Goal: Task Accomplishment & Management: Manage account settings

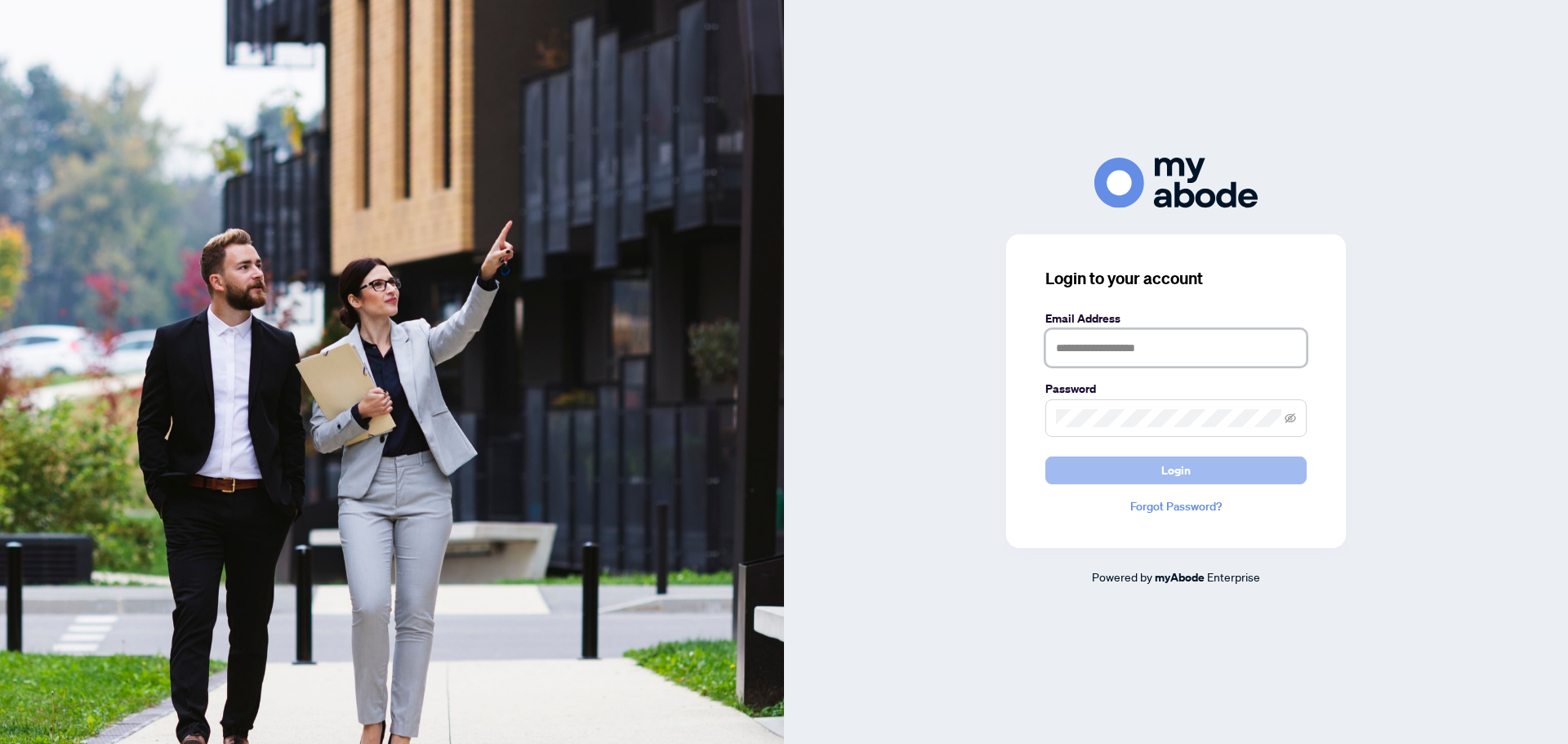
type input "**********"
click at [1150, 459] on button "Login" at bounding box center [1176, 470] width 261 height 28
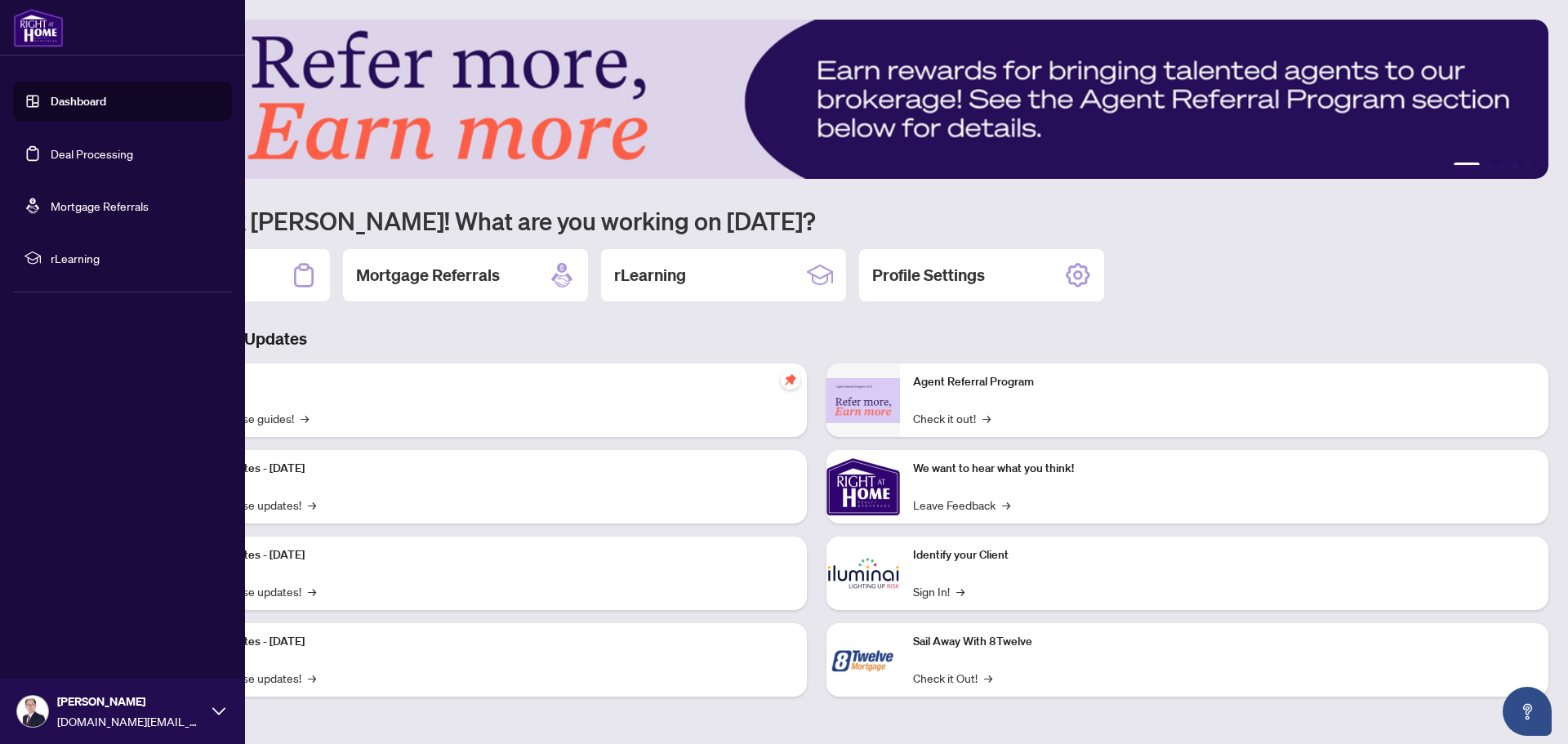
click at [69, 152] on link "Deal Processing" at bounding box center [92, 154] width 83 height 15
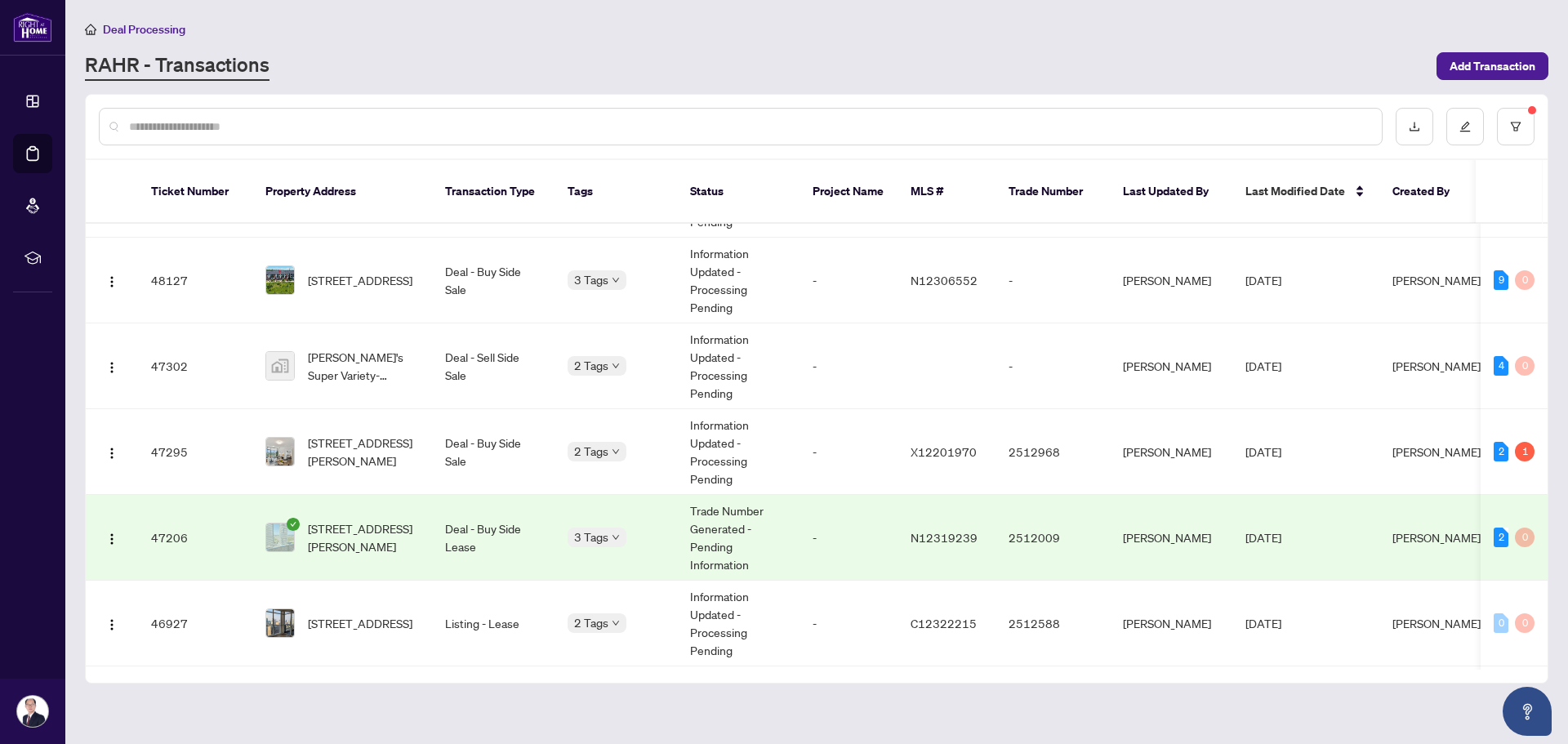
scroll to position [21, 0]
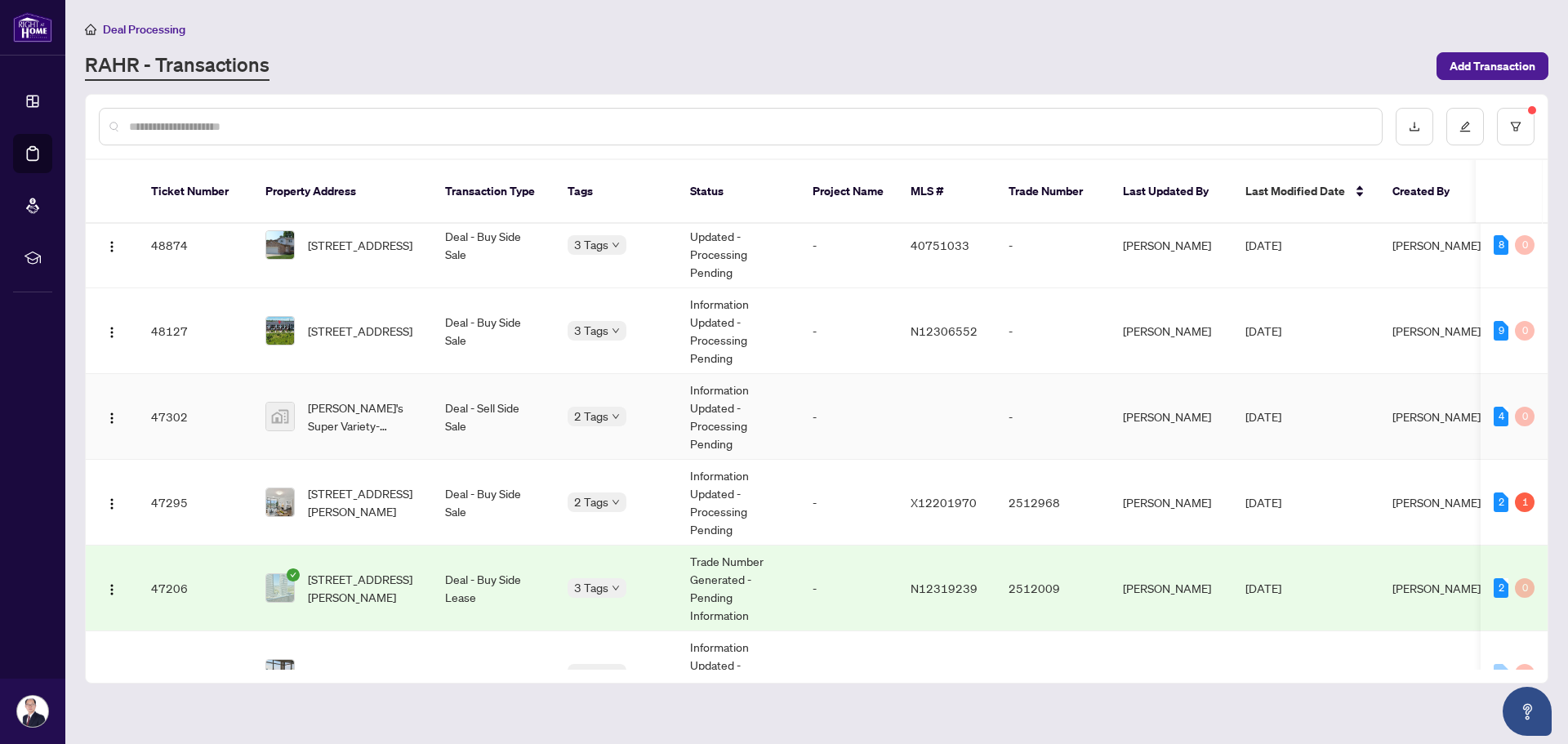
click at [363, 400] on span "[PERSON_NAME]'s Super Variety-[STREET_ADDRESS]" at bounding box center [363, 416] width 111 height 36
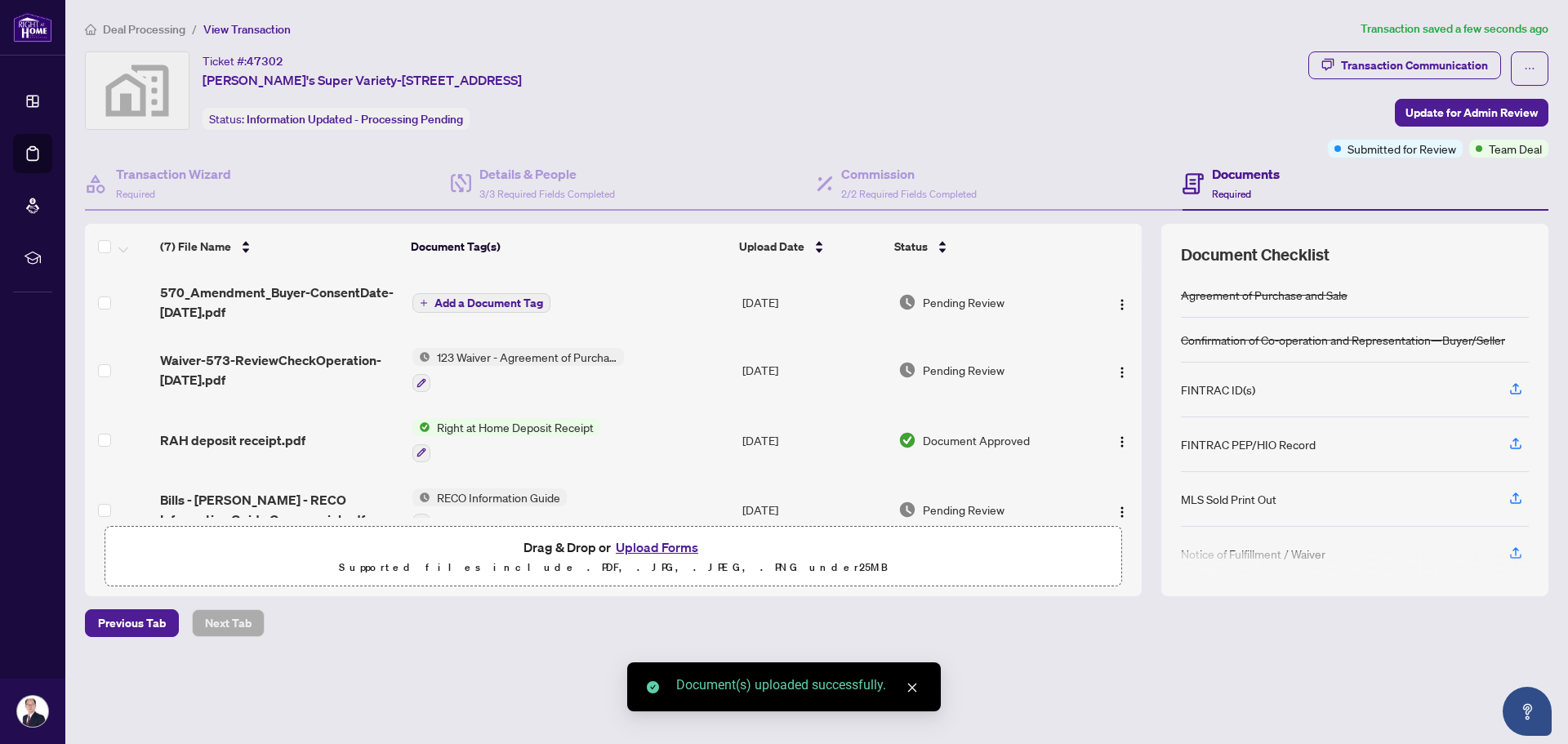
click at [451, 299] on span "Add a Document Tag" at bounding box center [488, 303] width 108 height 12
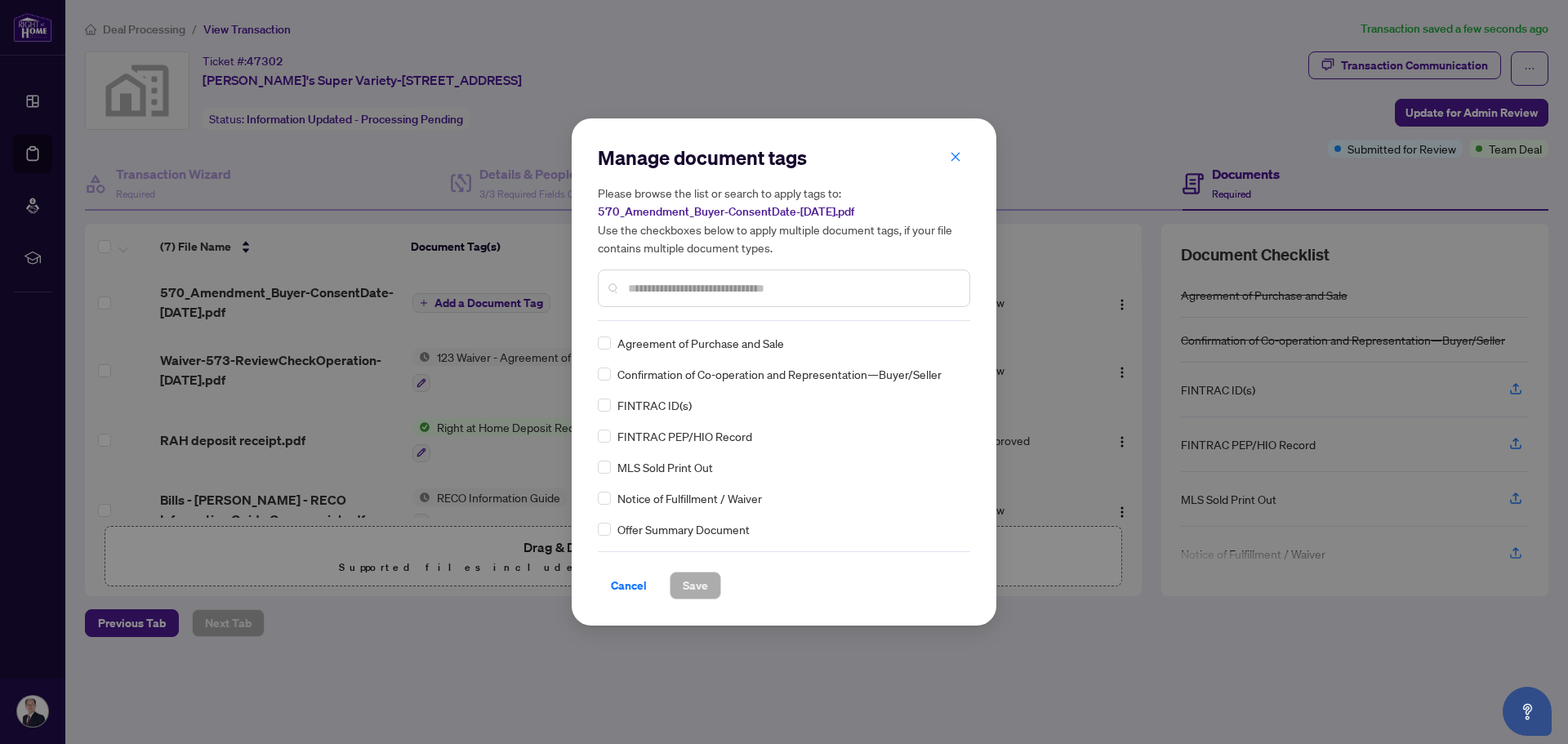
click at [678, 290] on input "text" at bounding box center [791, 289] width 328 height 18
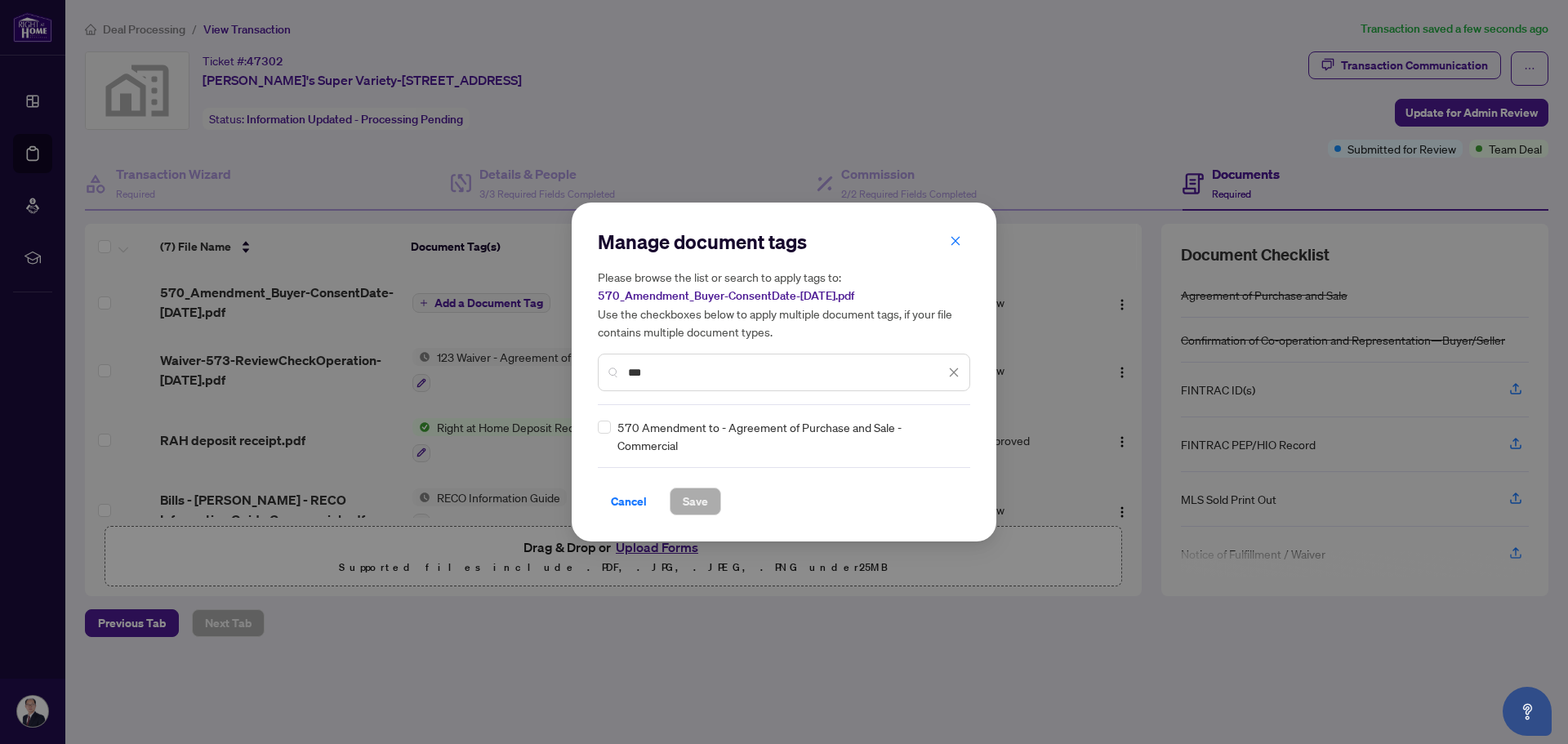
type input "***"
click at [705, 506] on span "Save" at bounding box center [696, 502] width 26 height 26
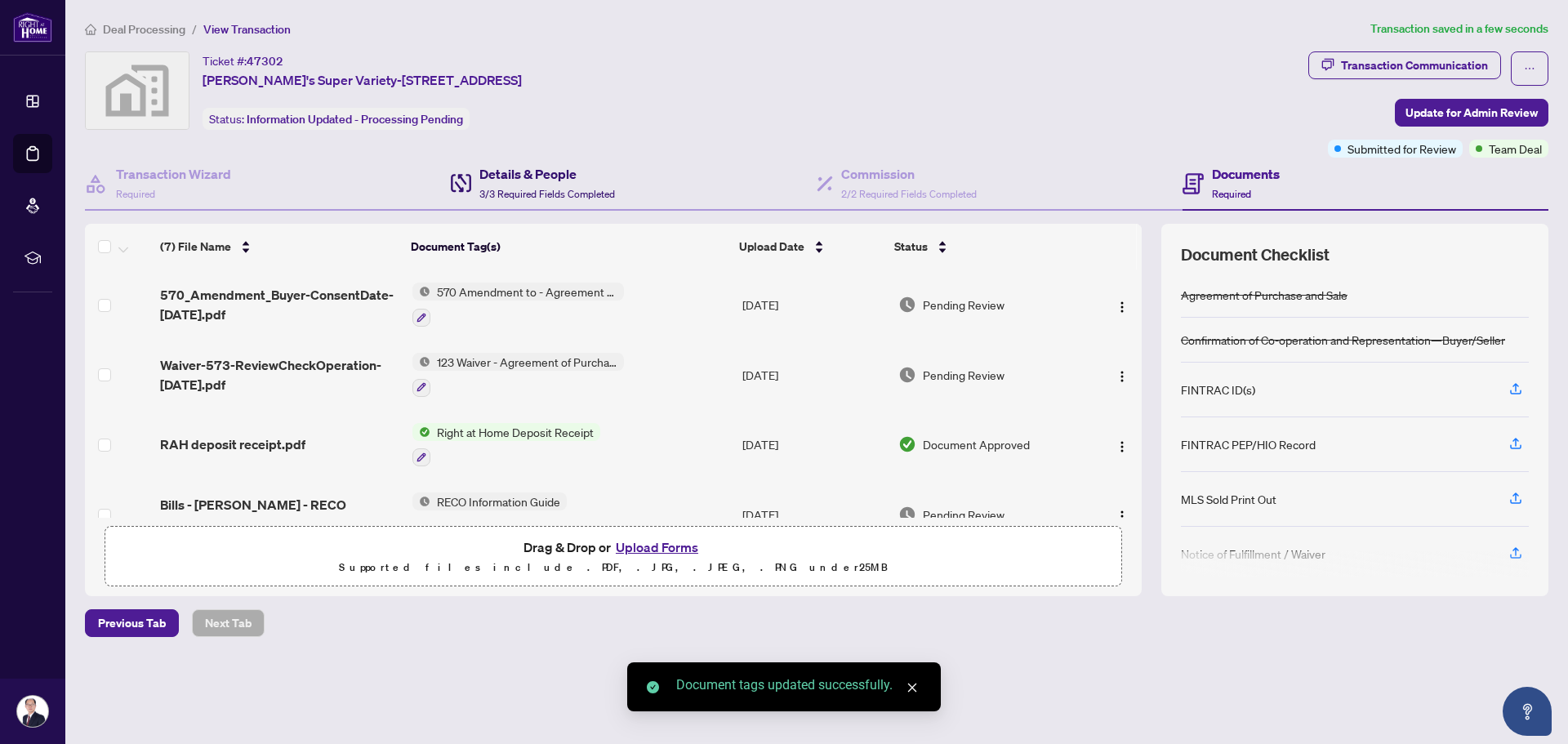
click at [539, 186] on div "Details & People 3/3 Required Fields Completed" at bounding box center [547, 183] width 136 height 38
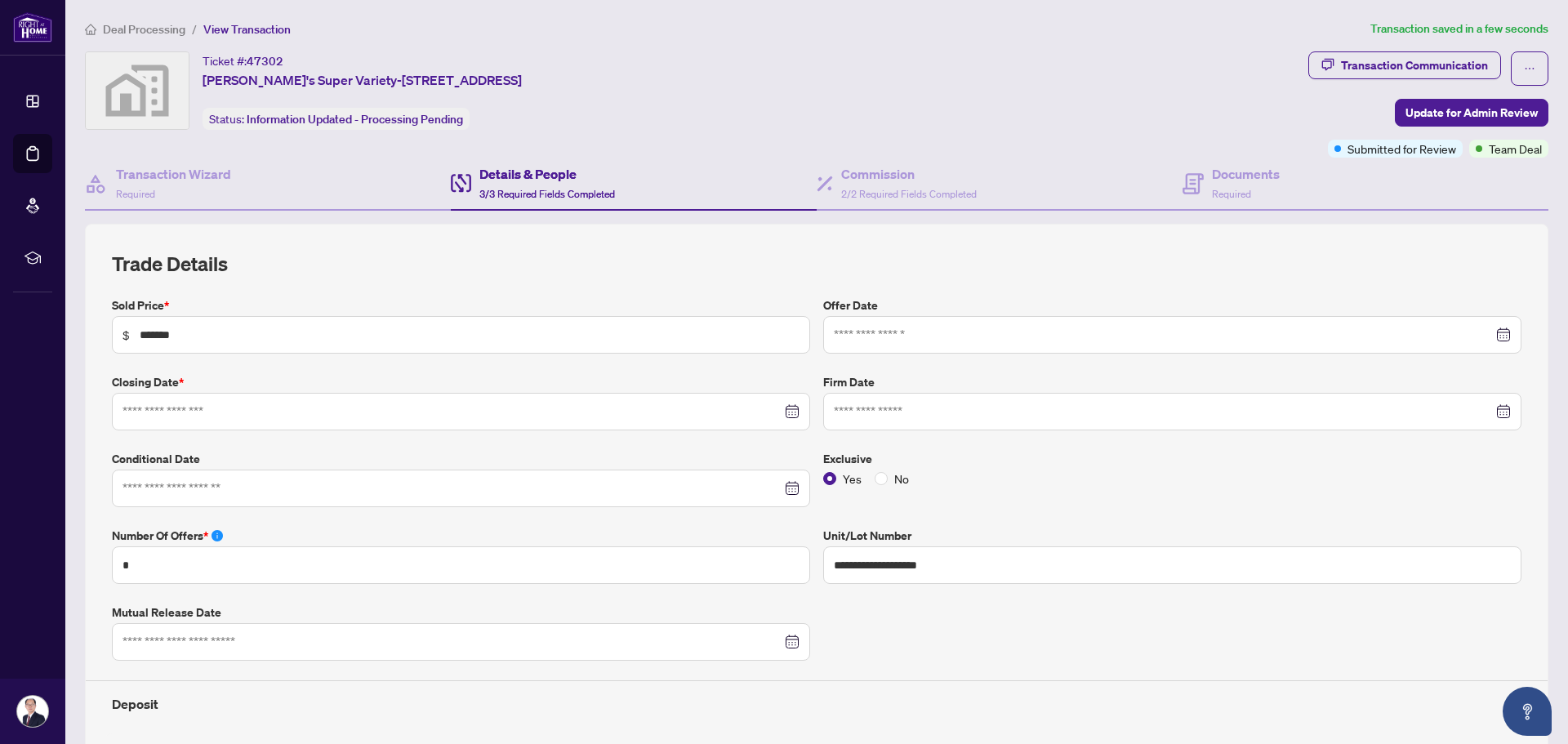
type input "**********"
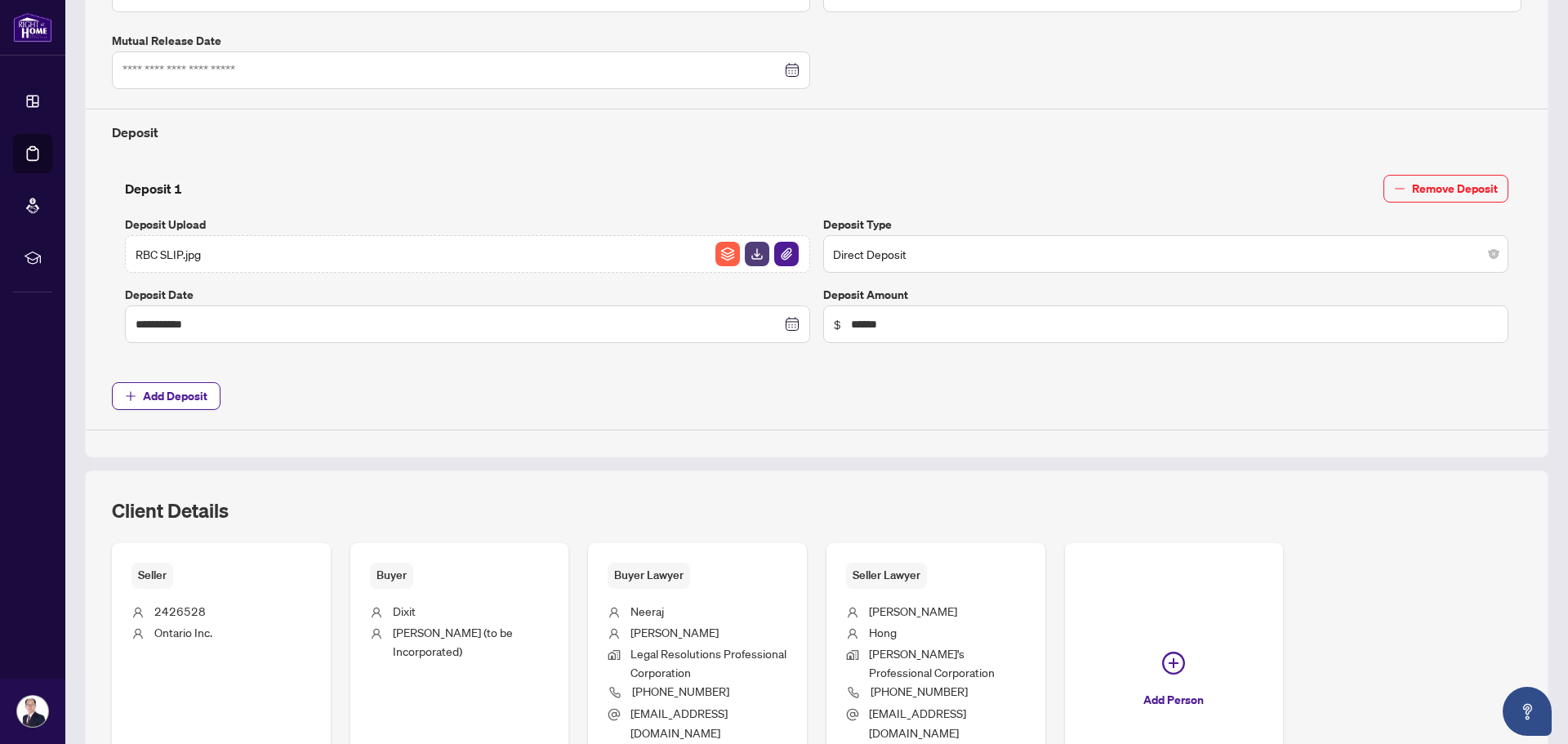
scroll to position [653, 0]
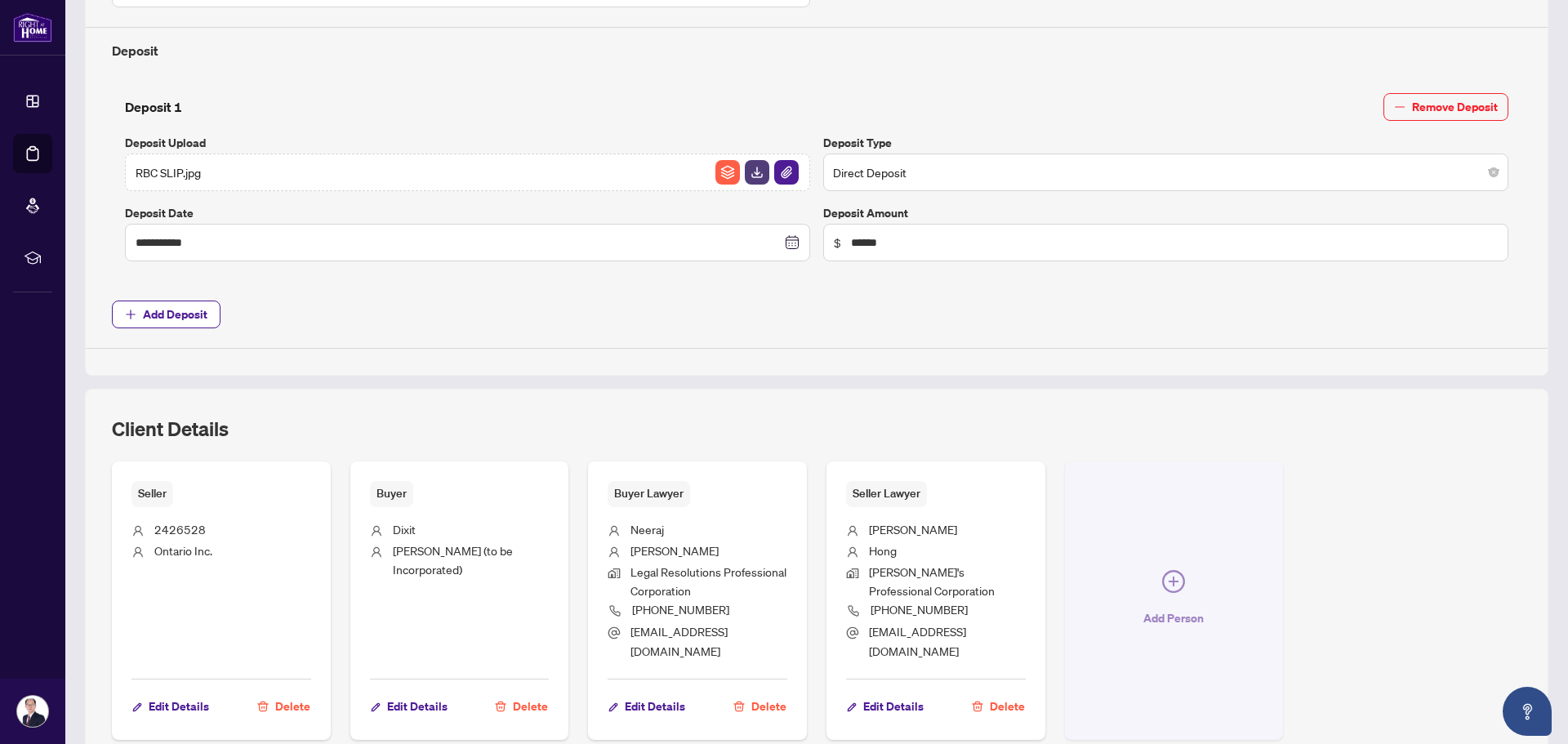
click at [1169, 576] on icon "plus-circle" at bounding box center [1174, 581] width 10 height 10
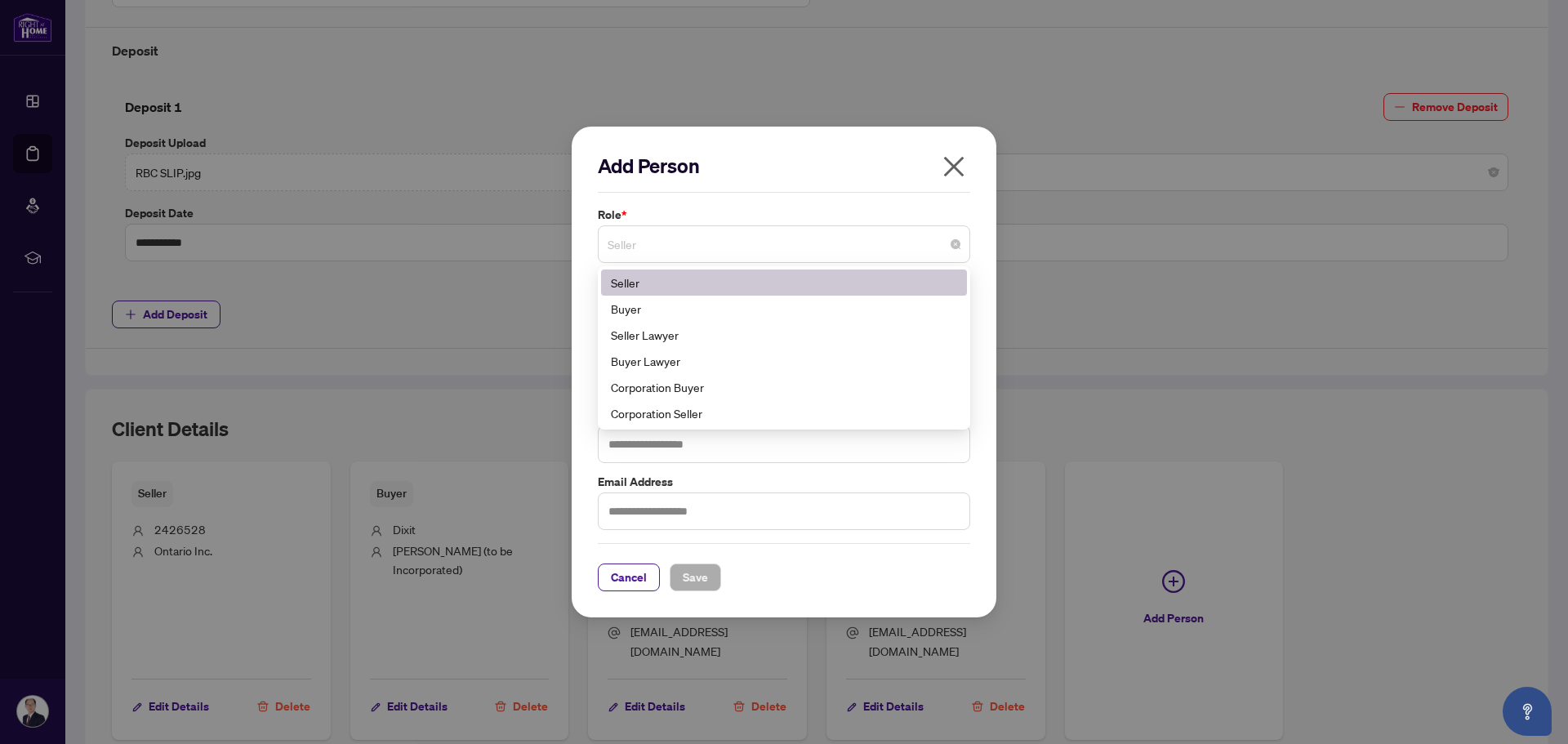
click at [704, 247] on span "Seller" at bounding box center [784, 245] width 353 height 31
click at [682, 311] on div "Buyer" at bounding box center [784, 308] width 347 height 18
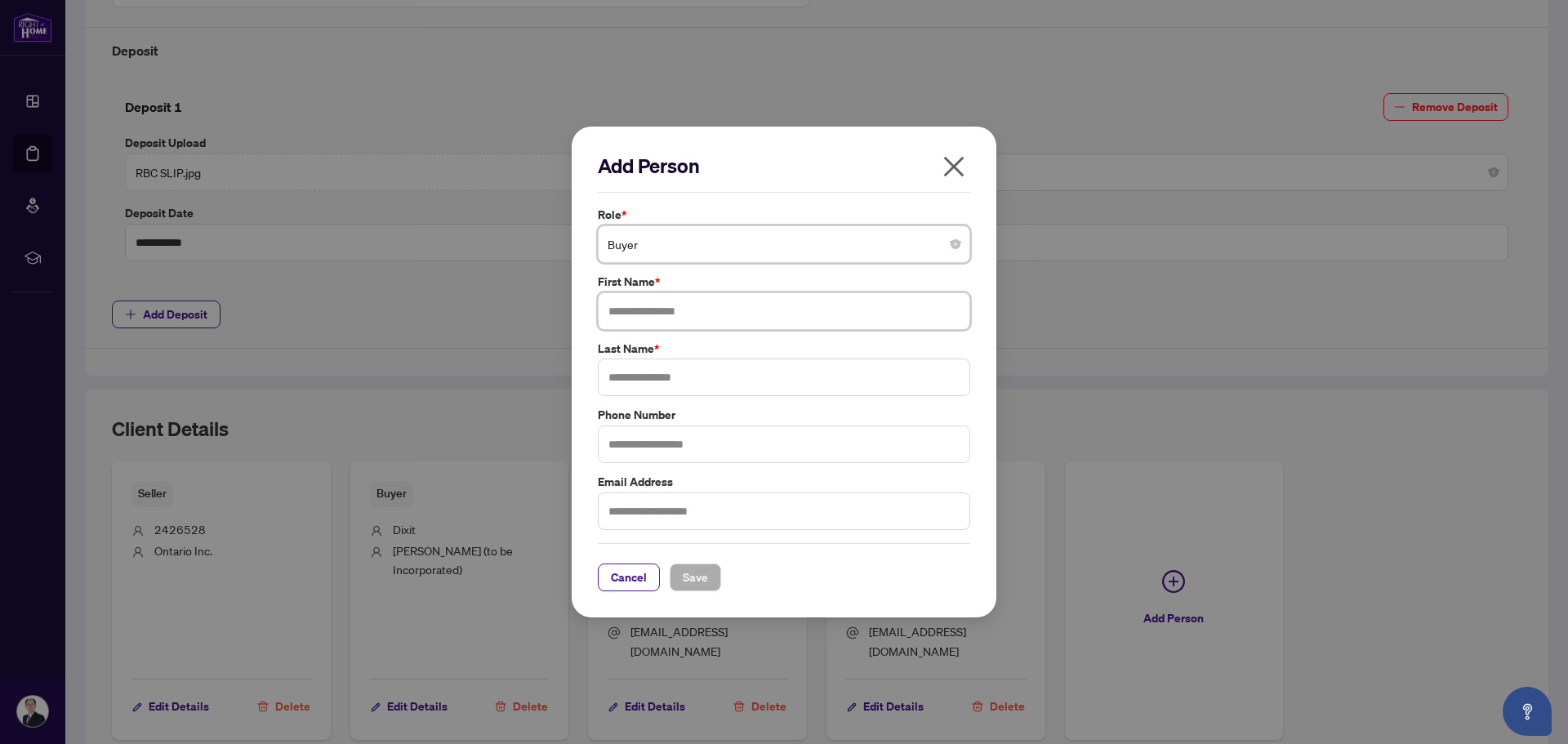
click at [677, 314] on input "text" at bounding box center [784, 311] width 372 height 37
type input "**********"
type input "*"
type input "**********"
click at [689, 574] on span "Save" at bounding box center [696, 577] width 26 height 26
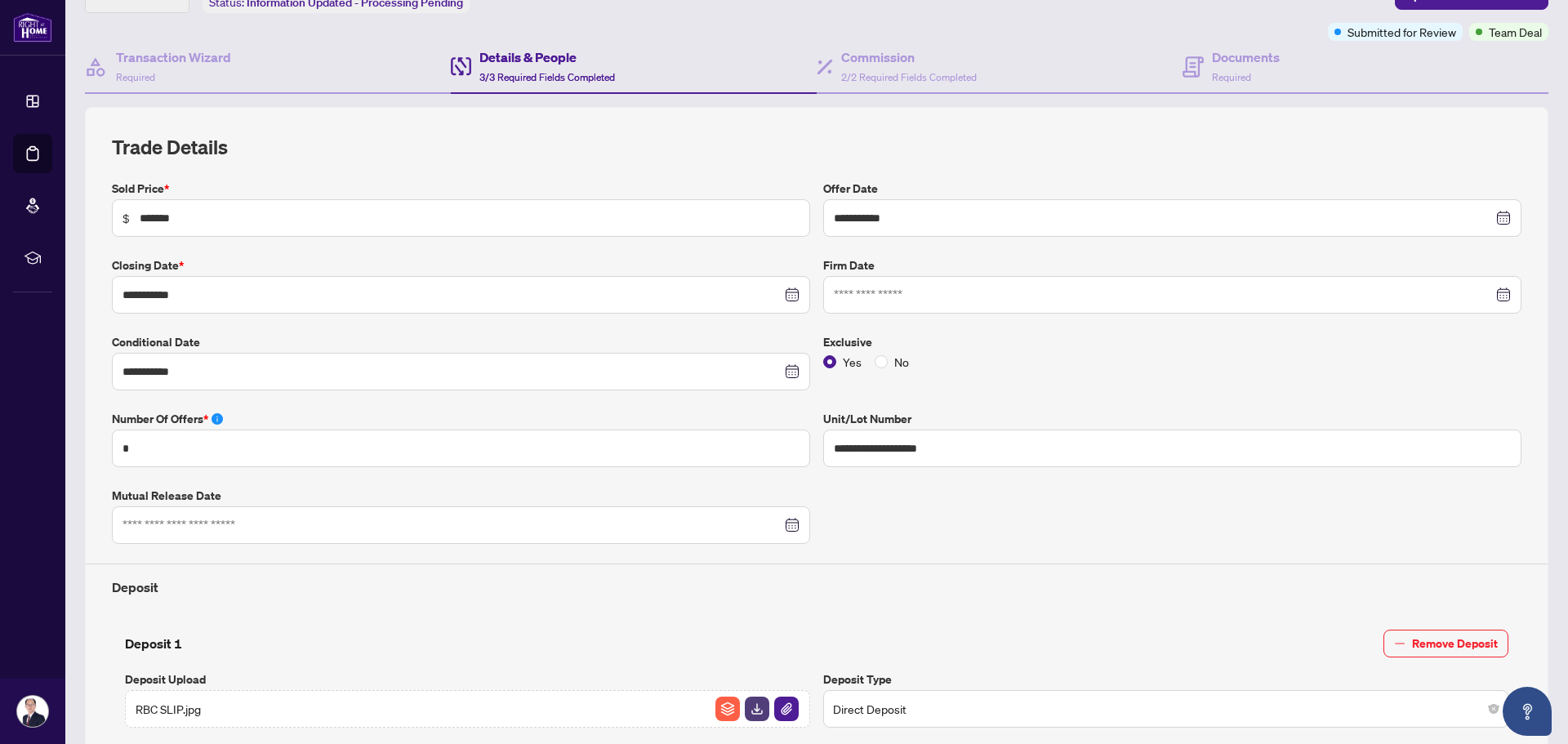
scroll to position [0, 0]
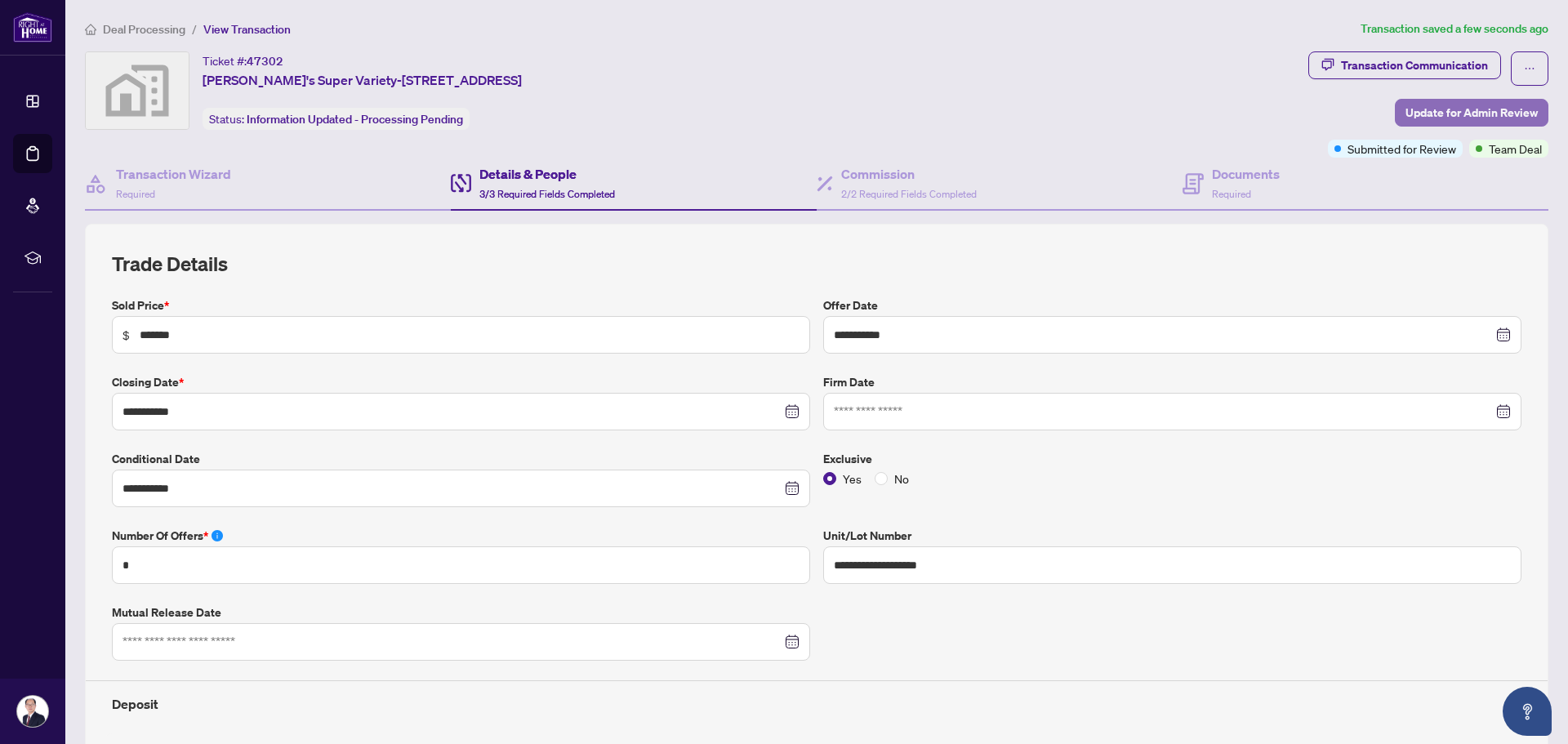
click at [1422, 112] on span "Update for Admin Review" at bounding box center [1472, 112] width 132 height 26
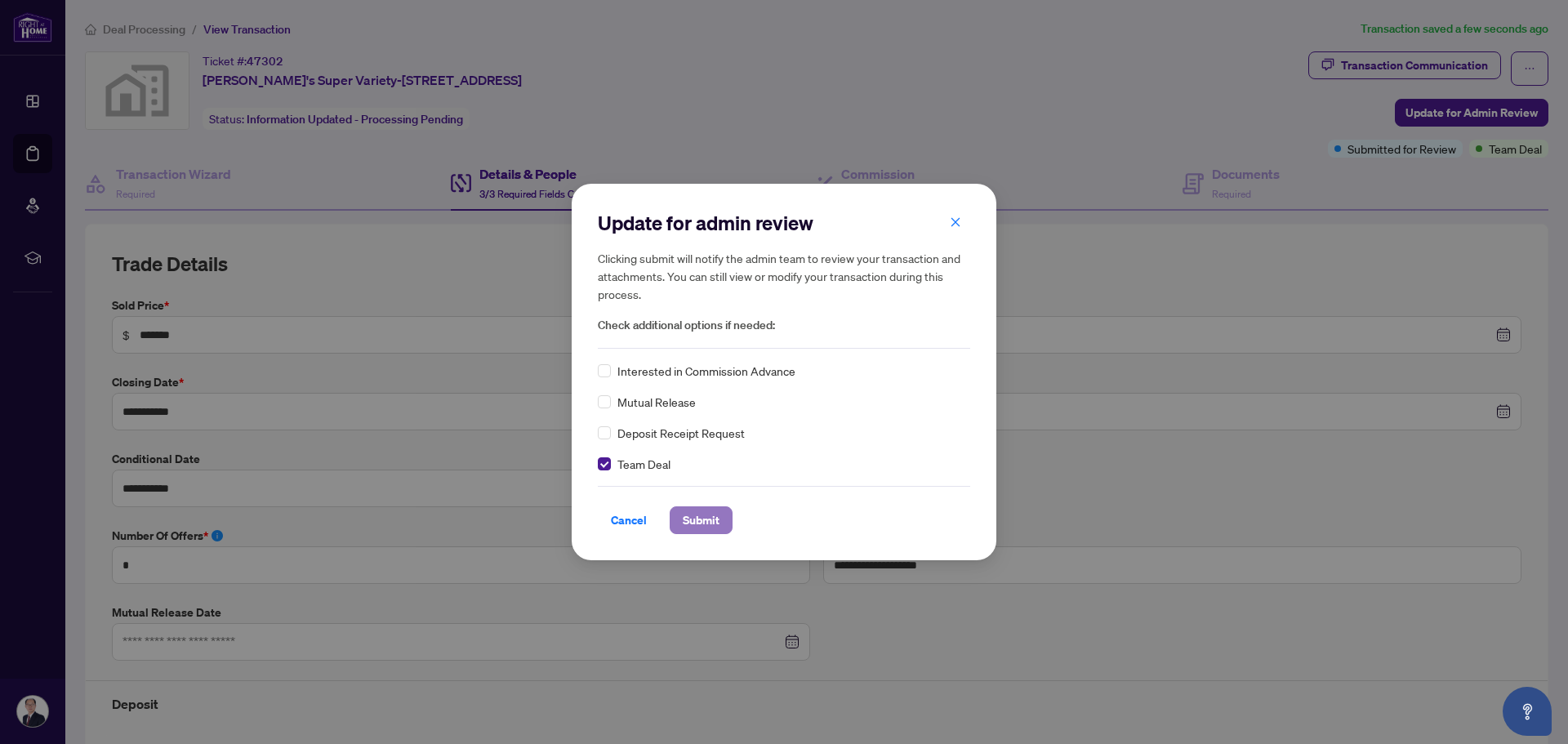
click at [696, 520] on span "Submit" at bounding box center [701, 520] width 36 height 26
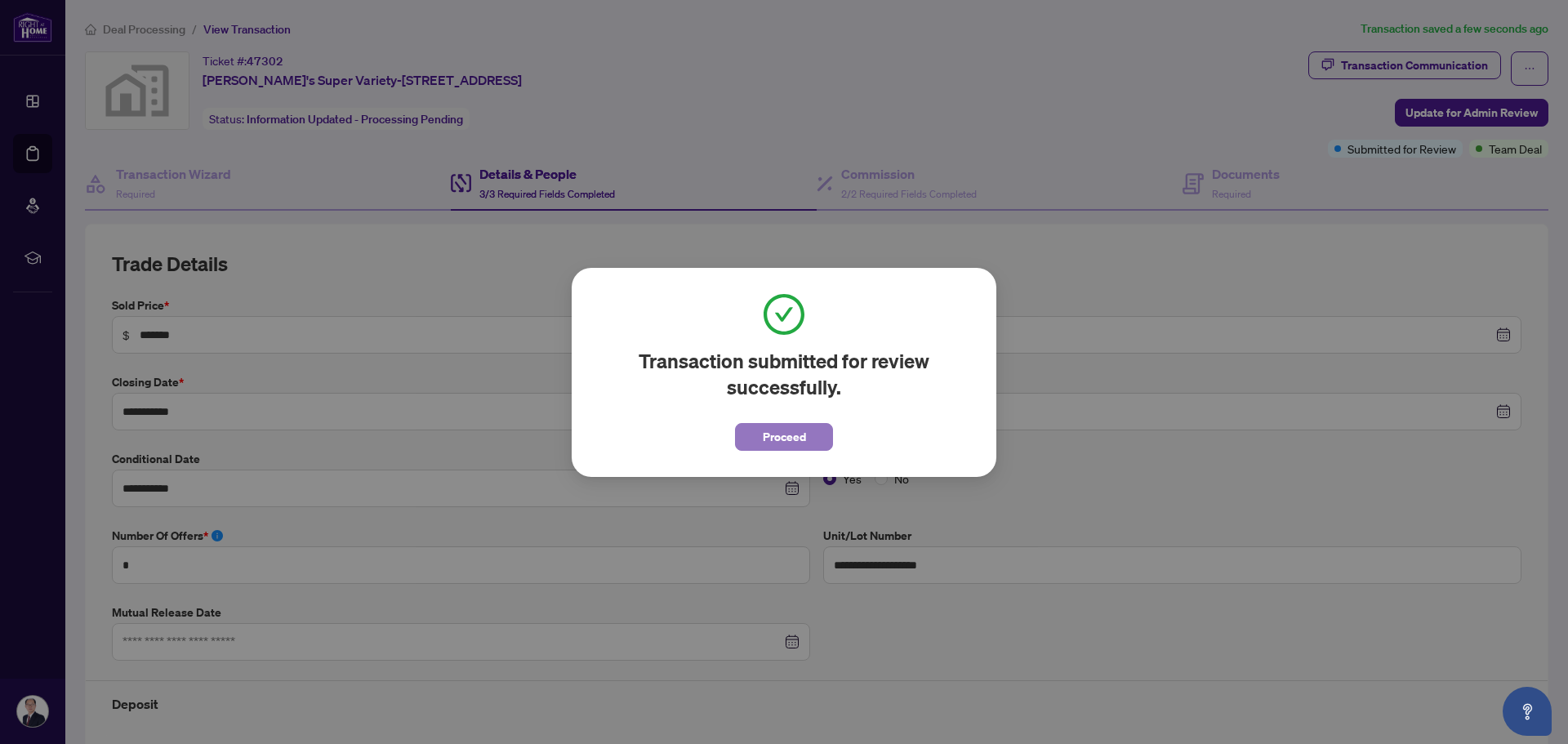
click at [777, 439] on span "Proceed" at bounding box center [784, 437] width 43 height 26
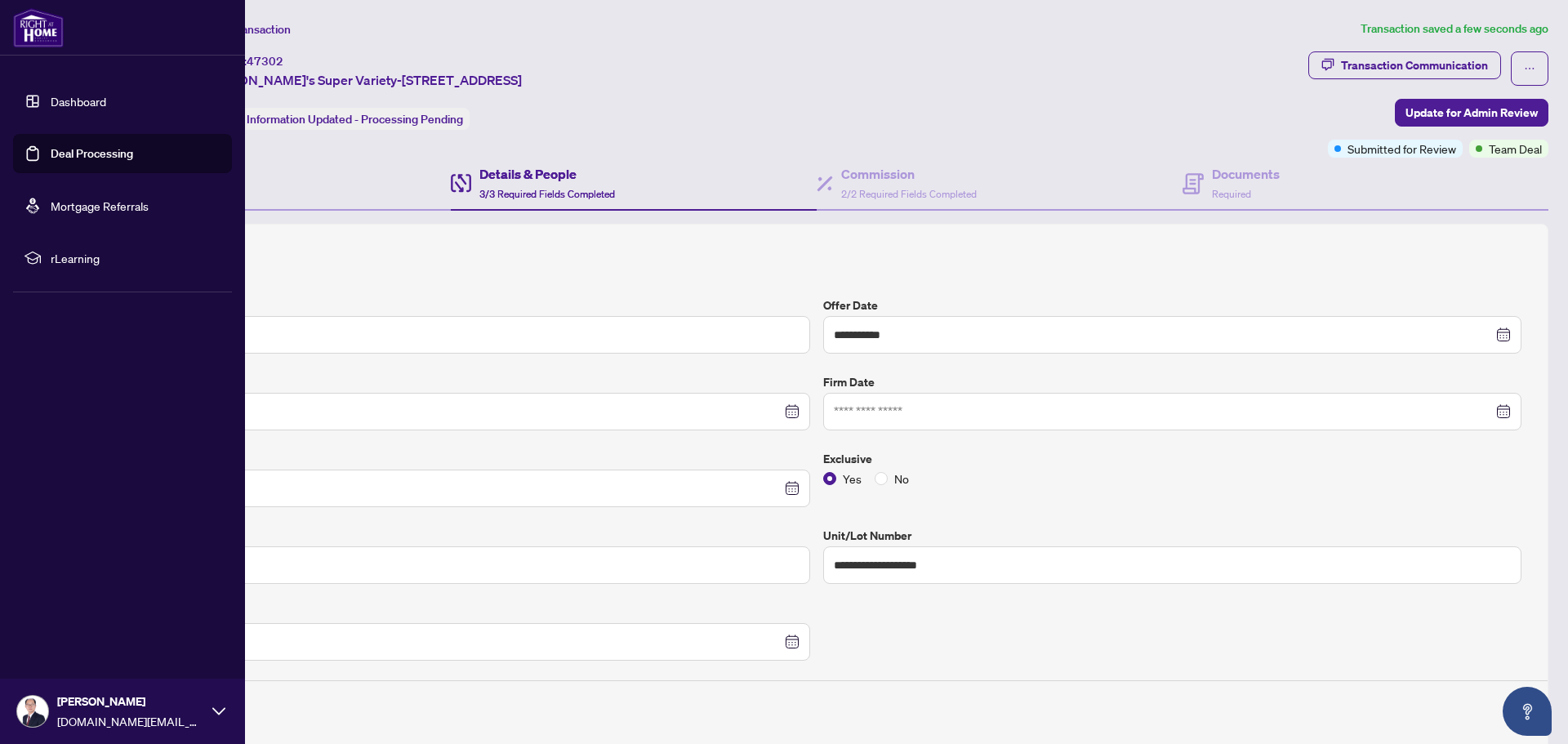
click at [62, 150] on link "Deal Processing" at bounding box center [92, 154] width 83 height 15
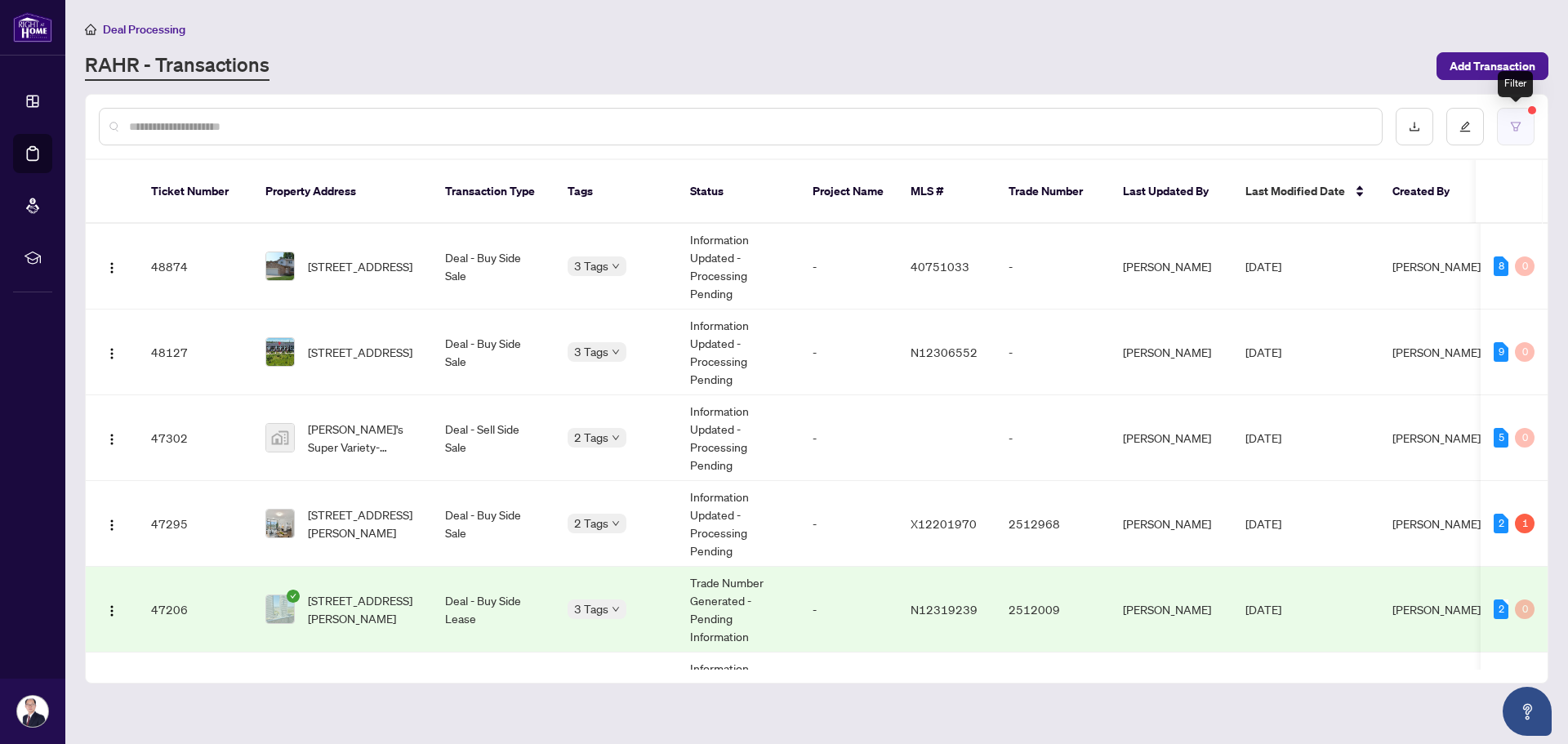
click at [1522, 115] on button "button" at bounding box center [1515, 126] width 37 height 37
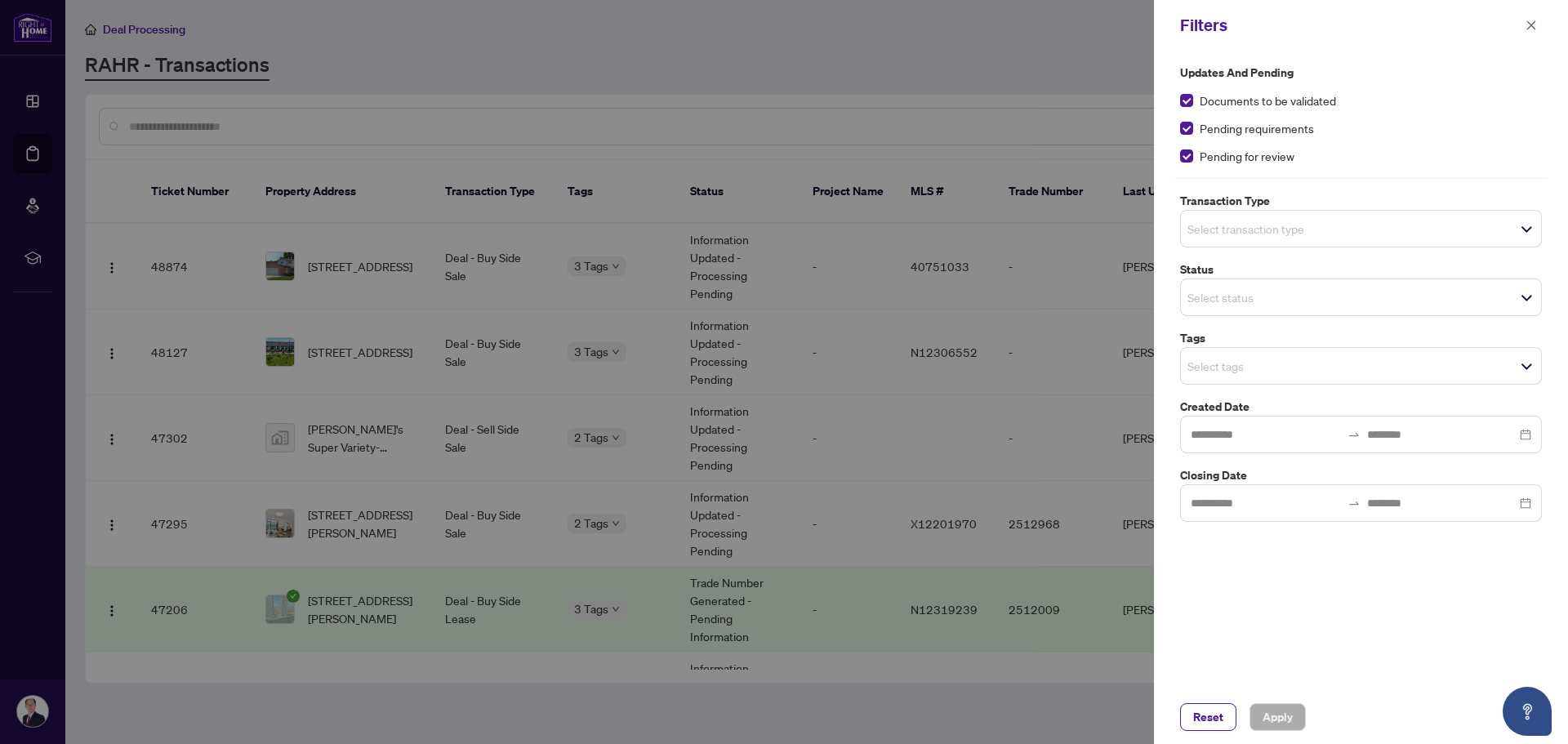
click at [1521, 115] on div "Updates and Pending Documents to be validated Pending requirements Pending for …" at bounding box center [1360, 114] width 361 height 101
click at [444, 508] on div at bounding box center [784, 372] width 1568 height 744
click at [395, 508] on div at bounding box center [784, 372] width 1568 height 744
click at [1532, 27] on icon "close" at bounding box center [1532, 26] width 12 height 12
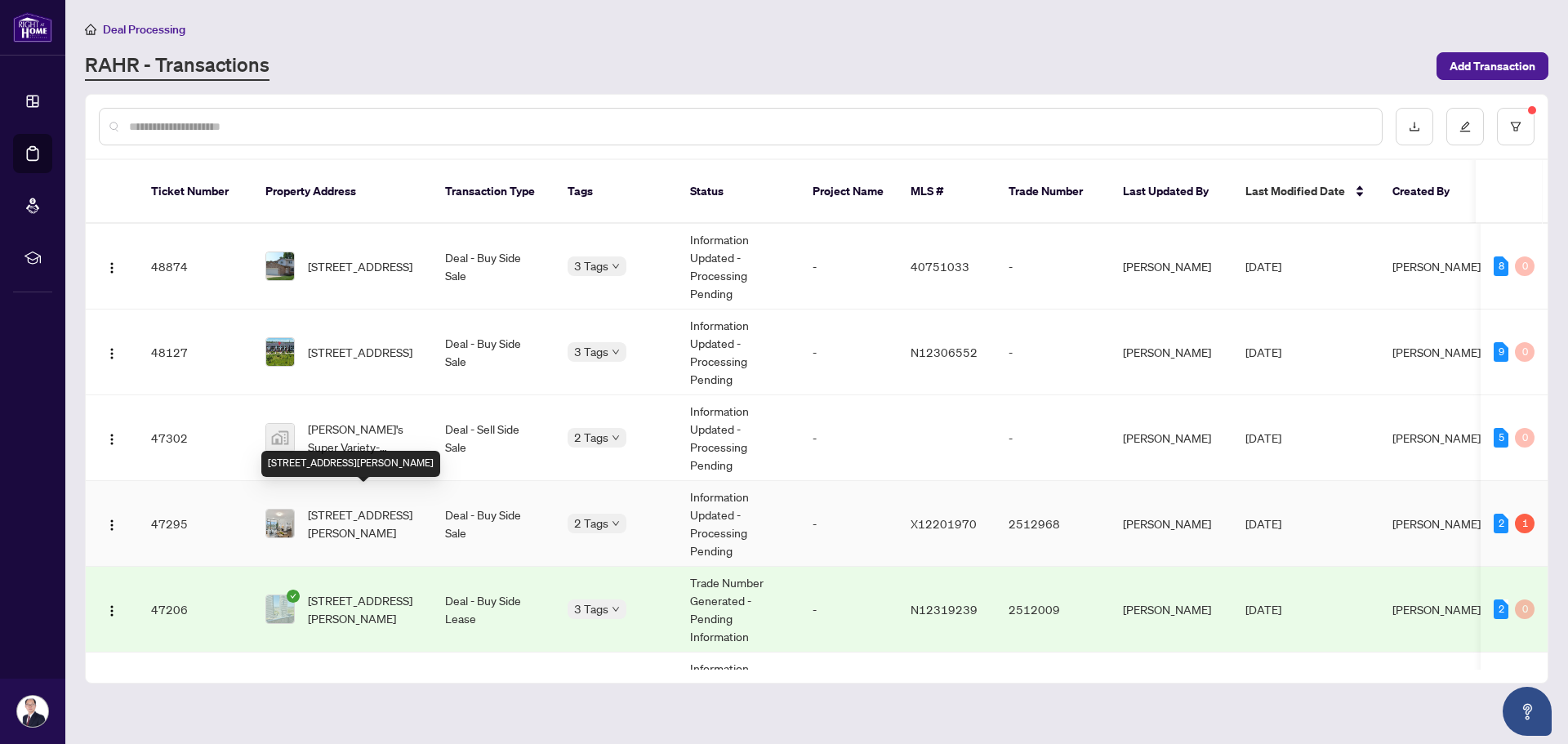
click at [355, 505] on span "[STREET_ADDRESS][PERSON_NAME]" at bounding box center [363, 522] width 111 height 36
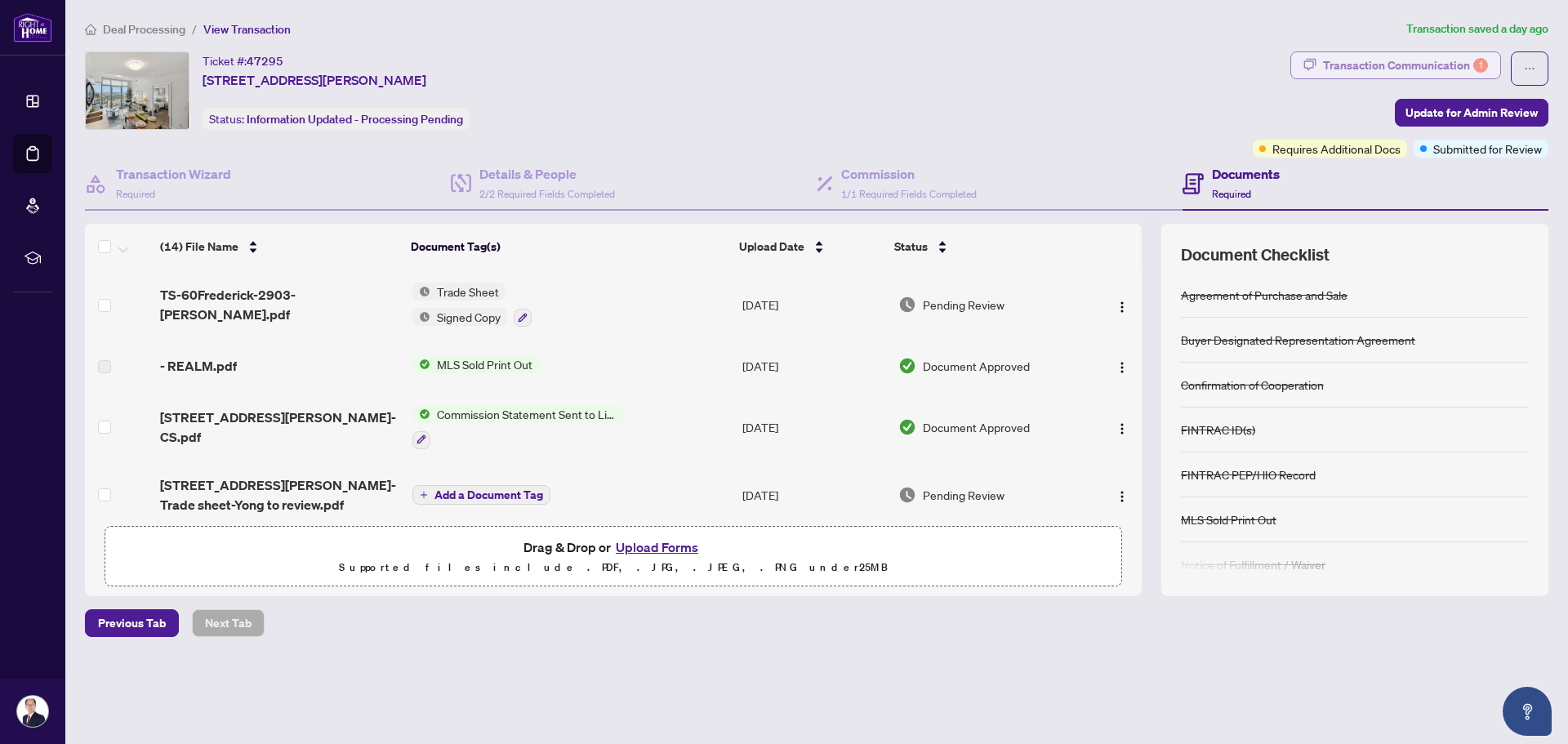
click at [1439, 63] on div "Transaction Communication 1" at bounding box center [1405, 65] width 165 height 26
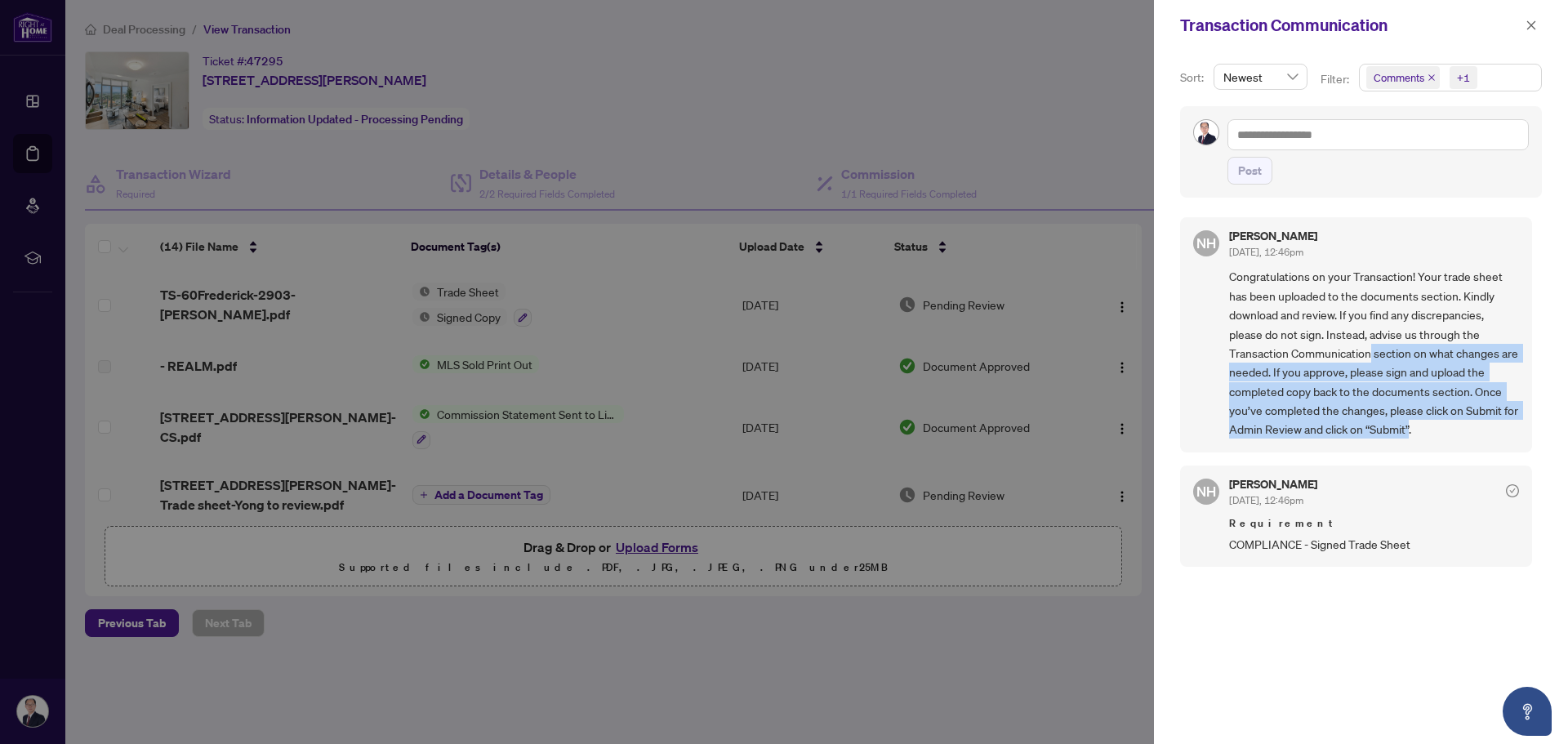
drag, startPoint x: 1370, startPoint y: 355, endPoint x: 1427, endPoint y: 435, distance: 98.2
click at [1427, 435] on span "Congratulations on your Transaction! Your trade sheet has been uploaded to the …" at bounding box center [1374, 352] width 290 height 171
click at [1528, 25] on icon "close" at bounding box center [1532, 26] width 12 height 12
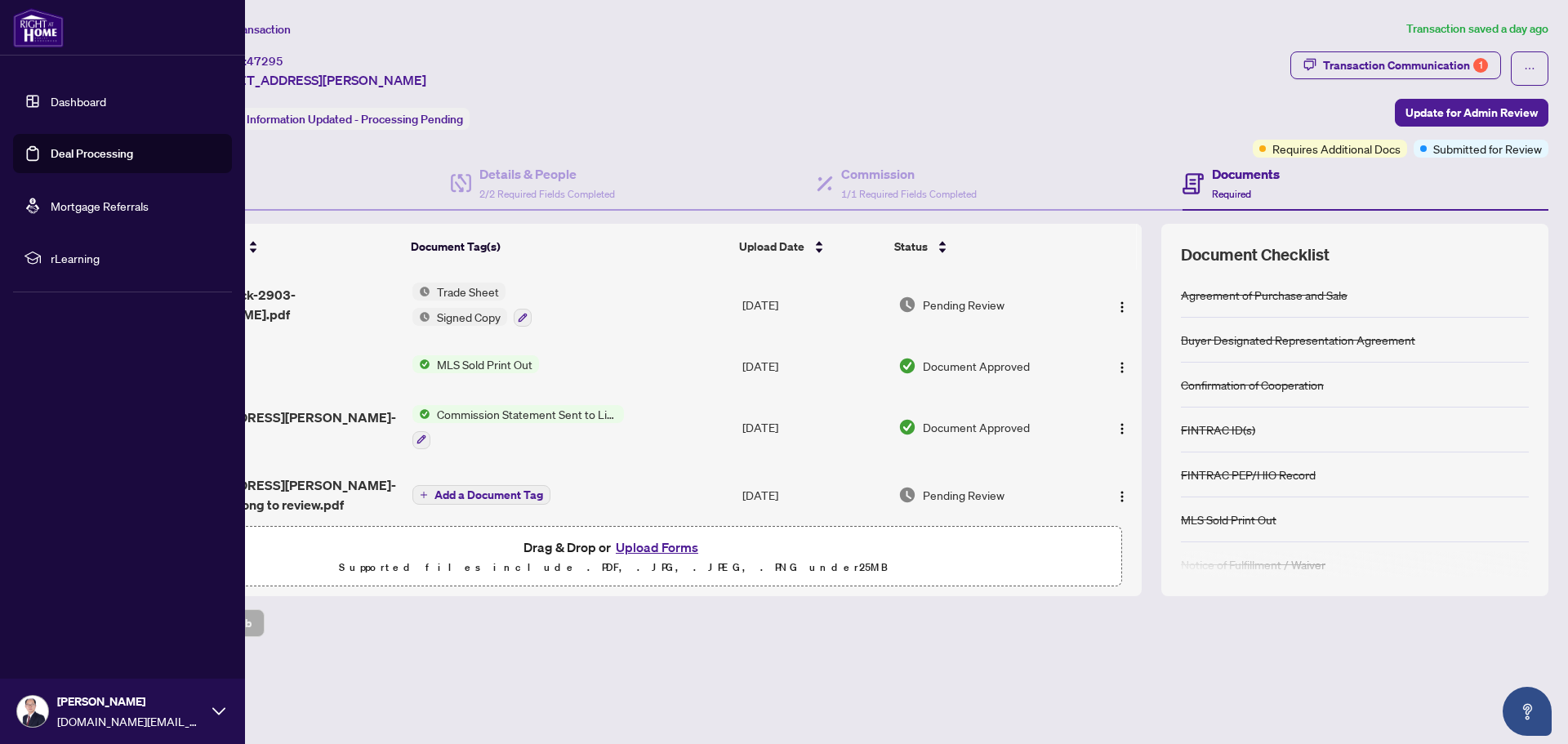
click at [94, 146] on link "Deal Processing" at bounding box center [92, 154] width 83 height 15
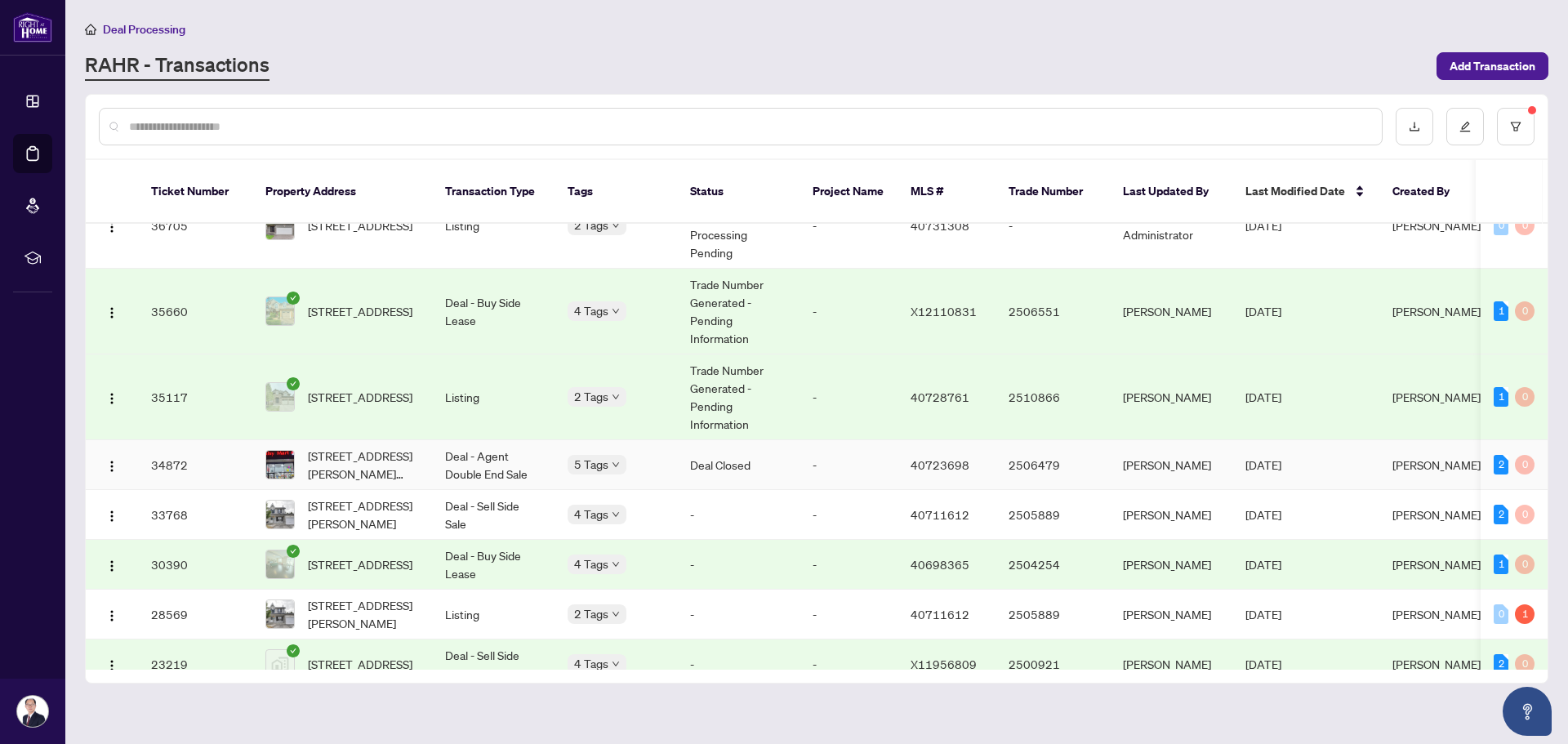
scroll to position [1654, 0]
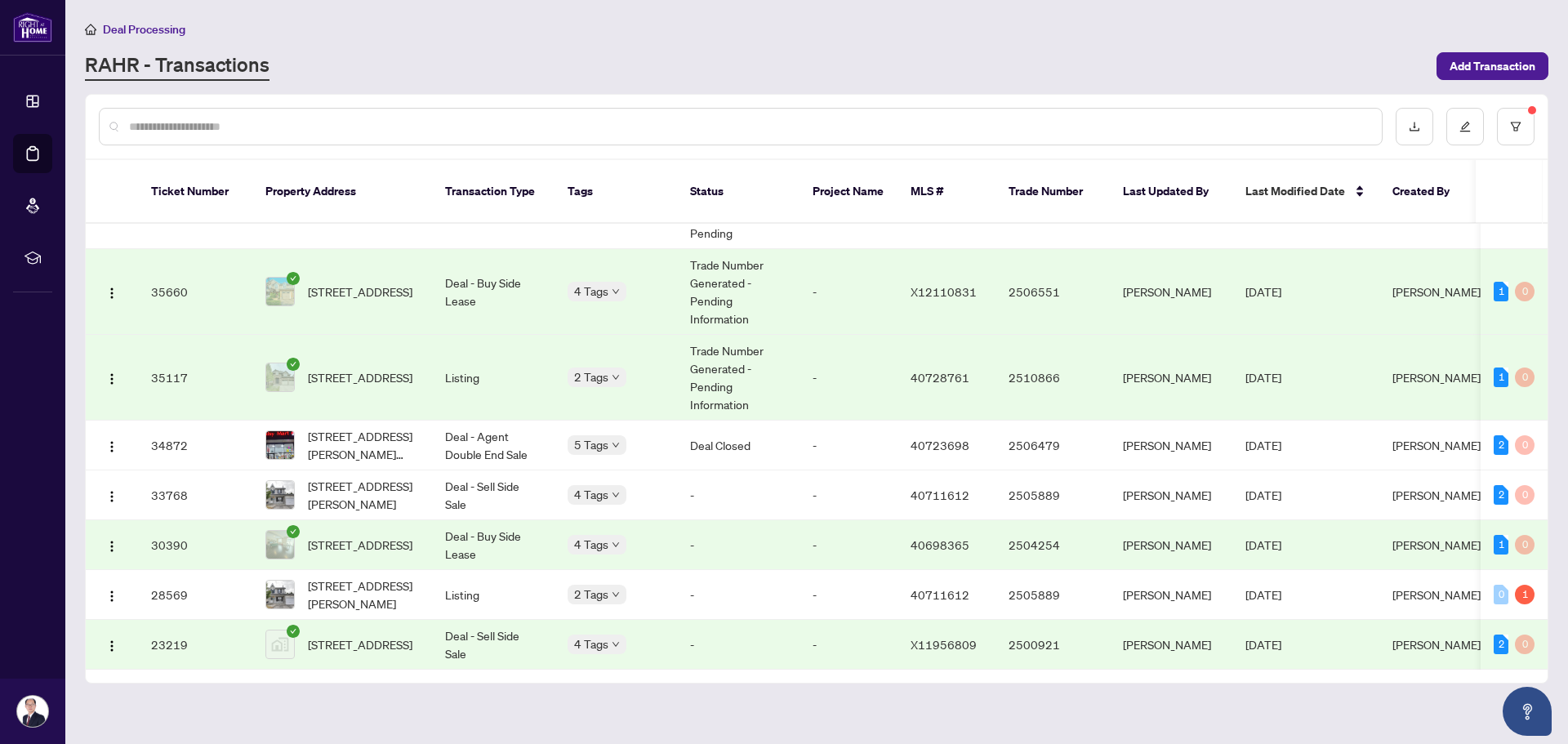
click at [517, 696] on main "Deal Processing [PERSON_NAME] - Transactions Add Transaction Ticket Number Prop…" at bounding box center [816, 372] width 1503 height 744
